Goal: Information Seeking & Learning: Learn about a topic

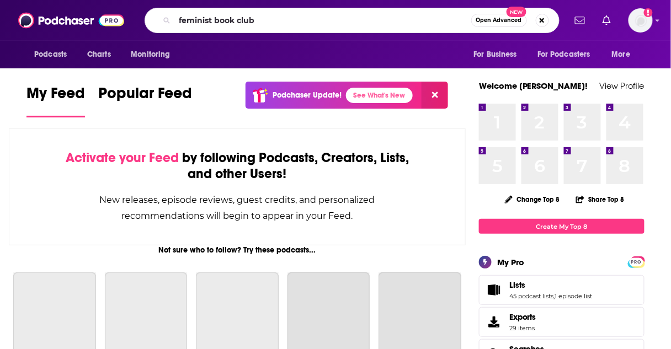
type input "feminist book club"
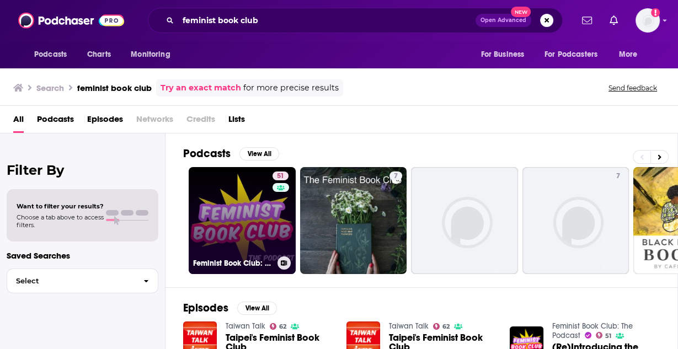
click at [240, 226] on link "51 Feminist Book Club: The Podcast" at bounding box center [242, 220] width 107 height 107
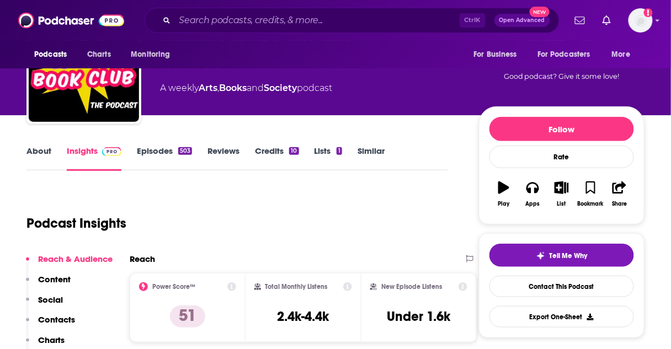
scroll to position [44, 0]
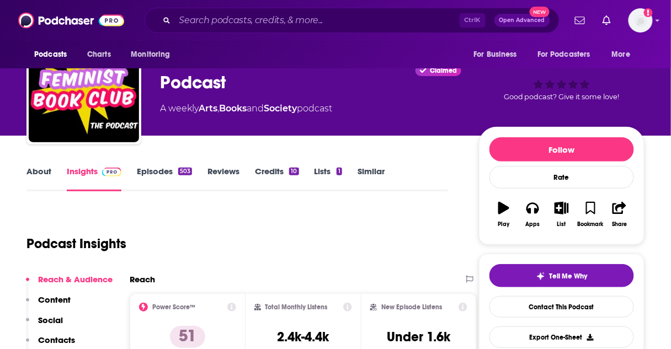
click at [26, 168] on link "About" at bounding box center [38, 178] width 25 height 25
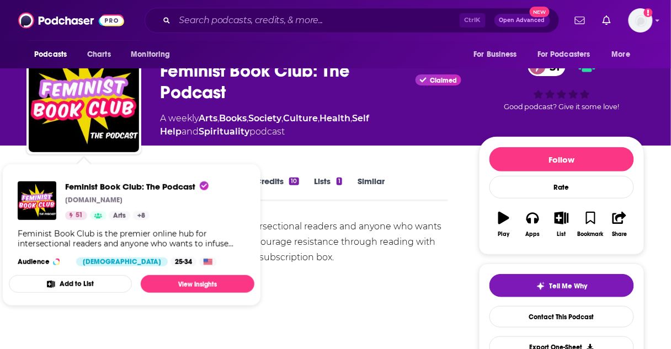
scroll to position [44, 0]
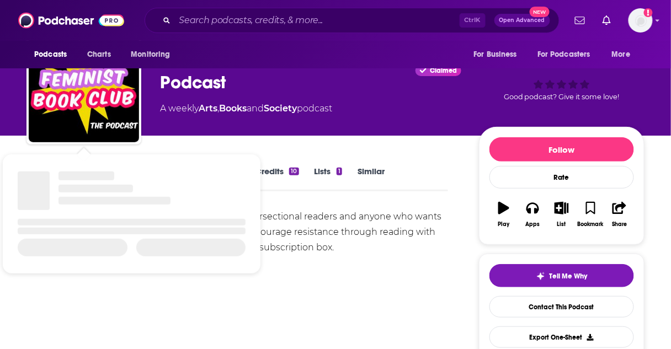
click at [370, 234] on div "Feminist Book Club is the premier online hub for intersectional readers and any…" at bounding box center [236, 232] width 421 height 46
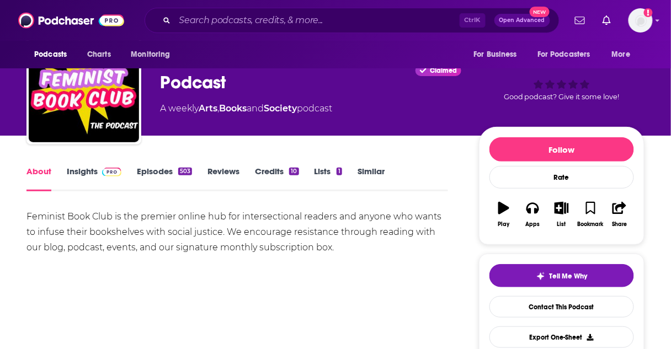
scroll to position [0, 0]
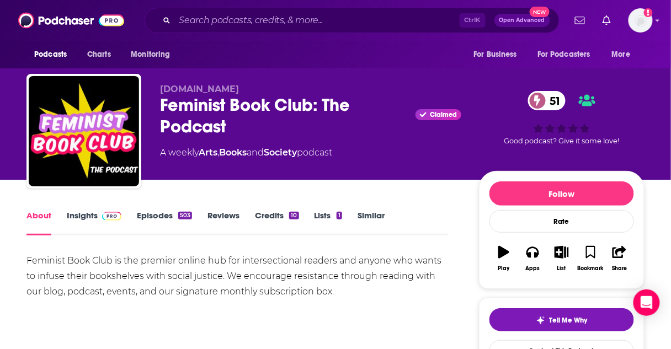
click at [169, 218] on link "Episodes 503" at bounding box center [164, 222] width 55 height 25
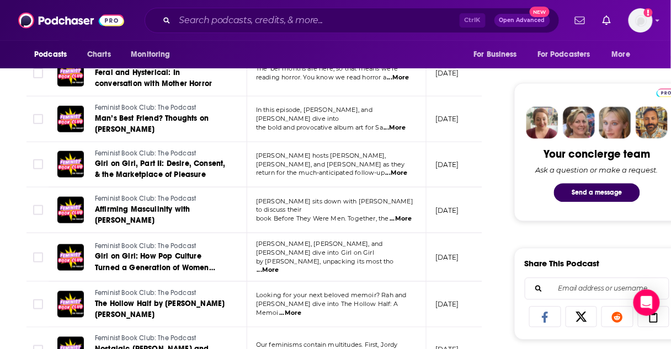
scroll to position [485, 0]
